Goal: Transaction & Acquisition: Book appointment/travel/reservation

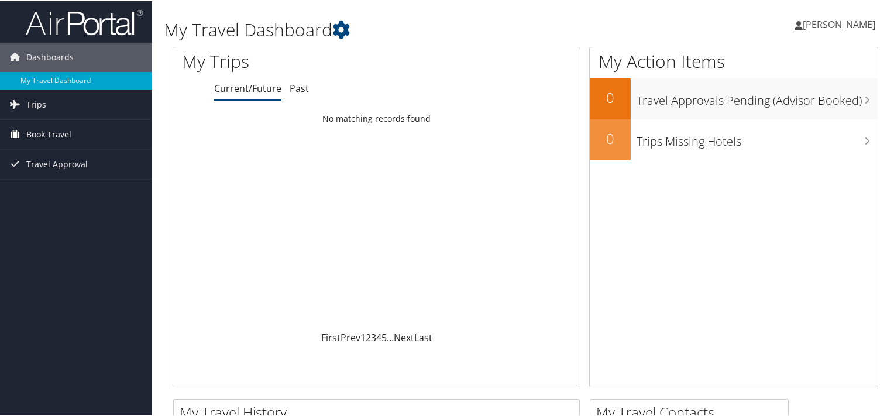
click at [52, 133] on span "Book Travel" at bounding box center [48, 133] width 45 height 29
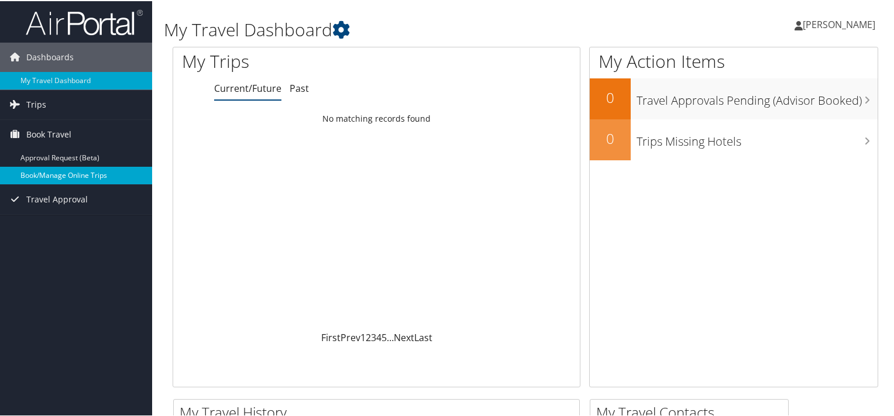
click at [82, 174] on link "Book/Manage Online Trips" at bounding box center [76, 175] width 152 height 18
